Goal: Task Accomplishment & Management: Complete application form

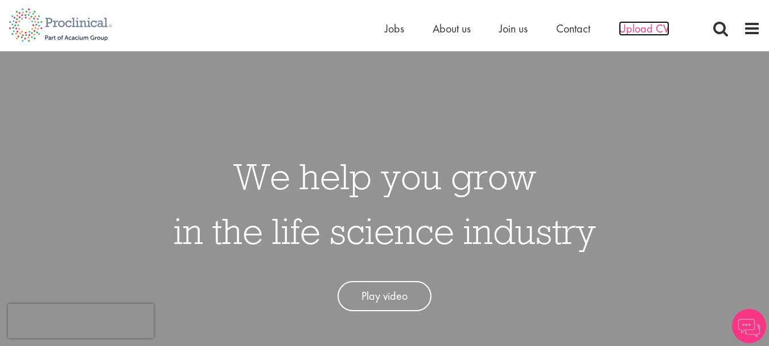
click at [654, 27] on span "Upload CV" at bounding box center [644, 28] width 51 height 15
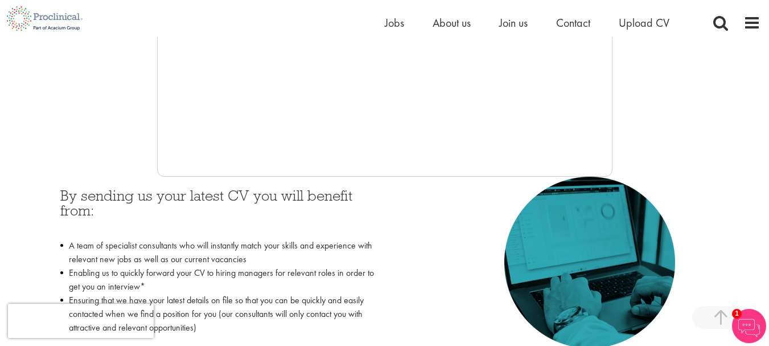
scroll to position [266, 0]
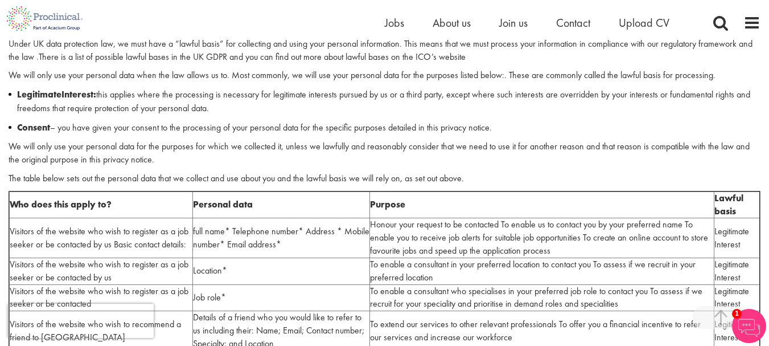
scroll to position [702, 0]
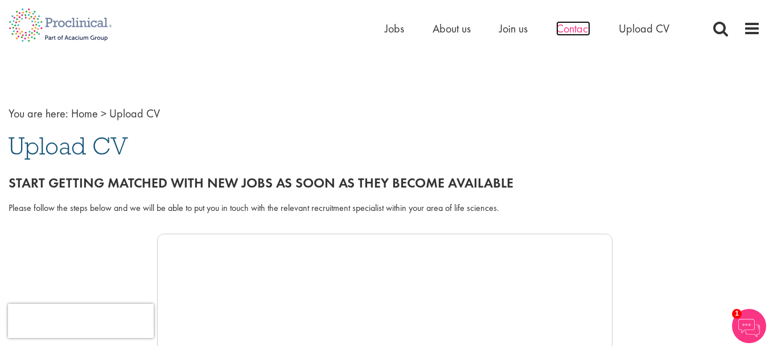
click at [578, 30] on span "Contact" at bounding box center [573, 28] width 34 height 15
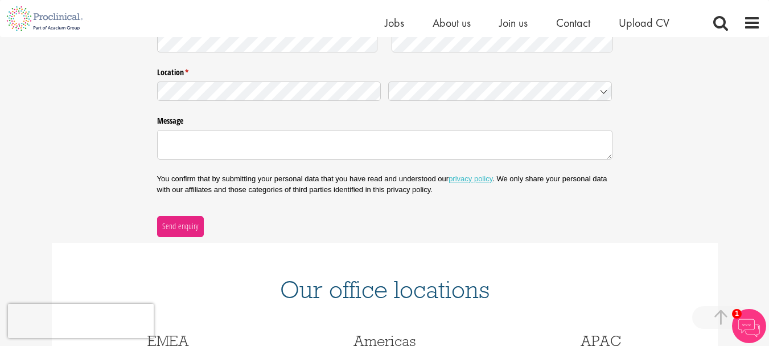
scroll to position [133, 0]
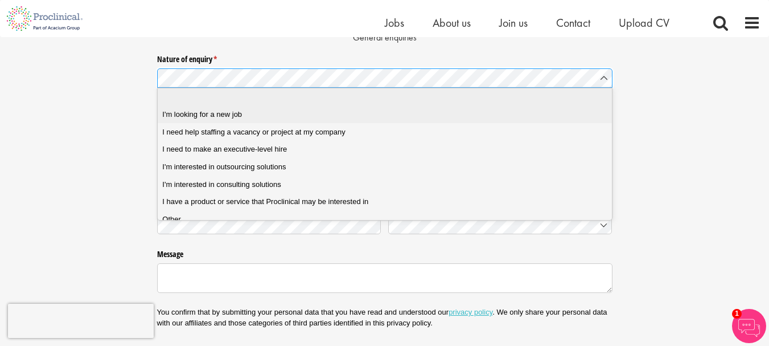
click at [219, 116] on span "I'm looking for a new job" at bounding box center [202, 114] width 80 height 10
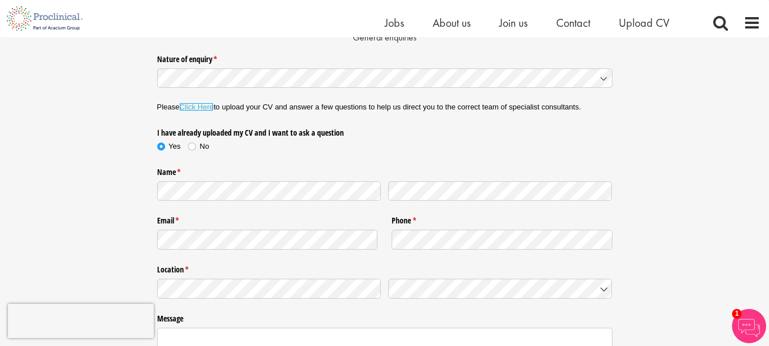
click at [205, 106] on link "Click Here" at bounding box center [196, 106] width 34 height 9
